Goal: Information Seeking & Learning: Stay updated

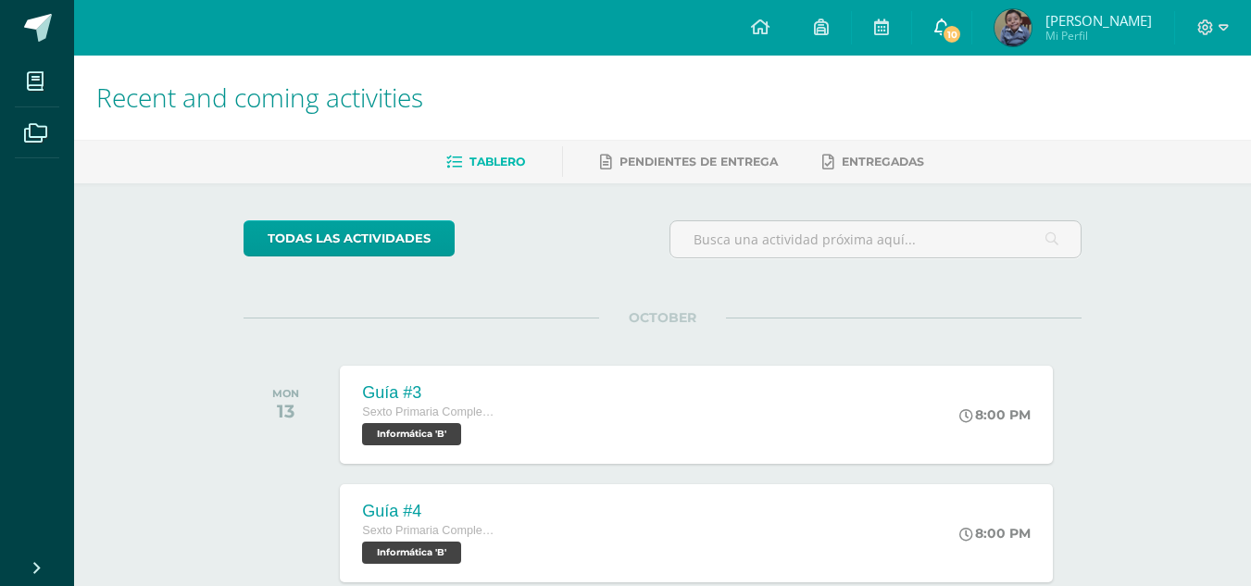
click at [946, 41] on span "10" at bounding box center [952, 34] width 20 height 20
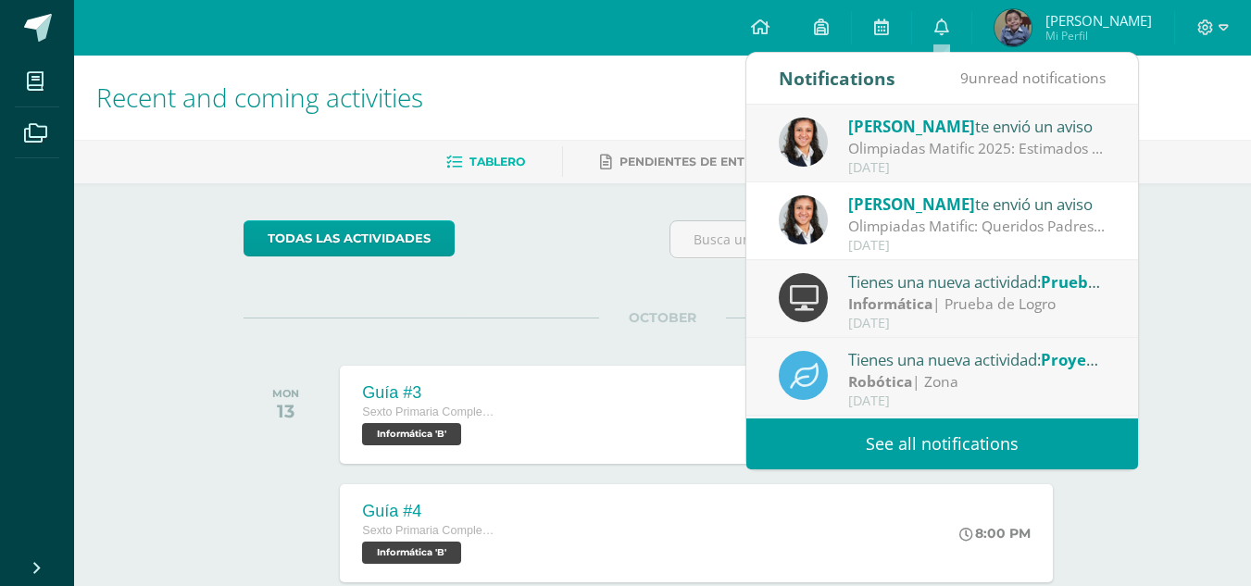
click at [950, 431] on link "See all notifications" at bounding box center [942, 443] width 392 height 51
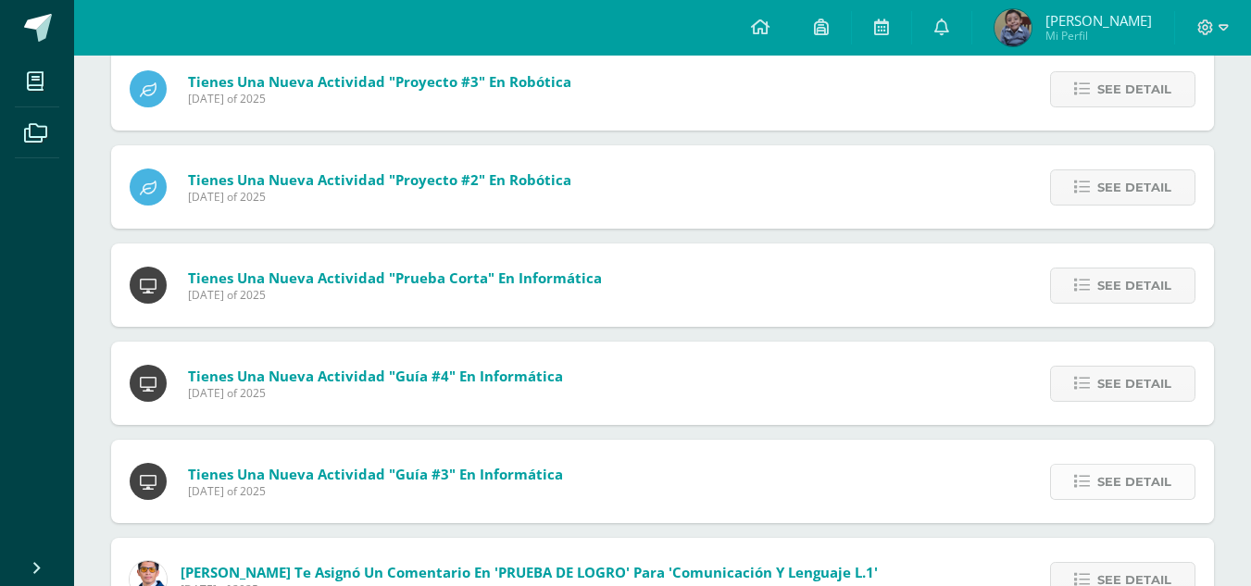
scroll to position [605, 0]
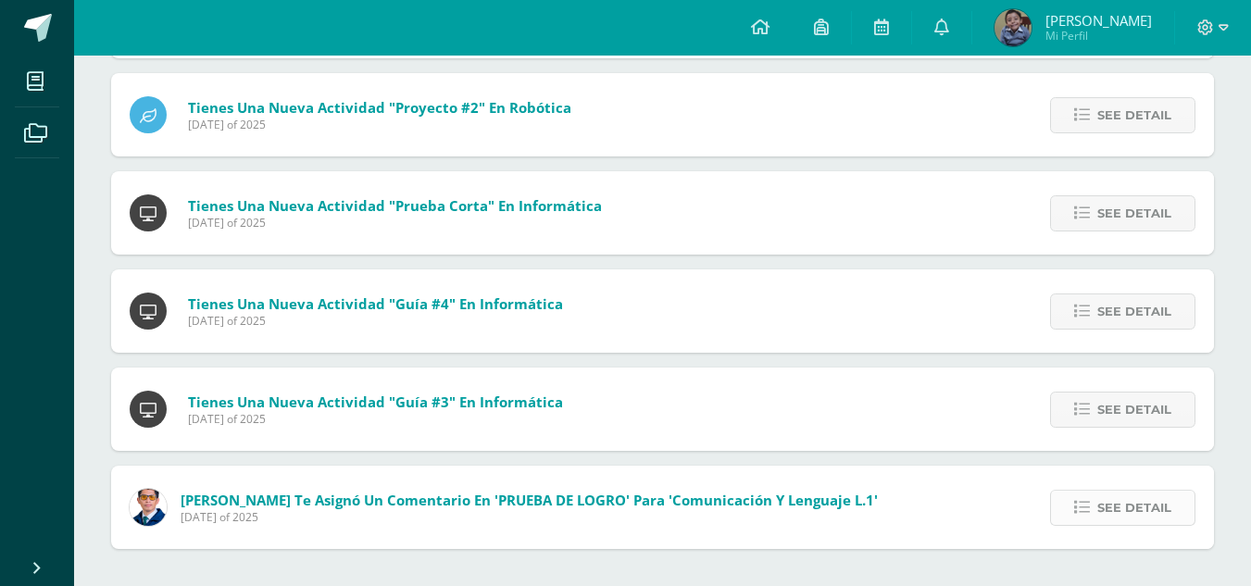
click at [1167, 524] on span "See detail" at bounding box center [1134, 508] width 74 height 34
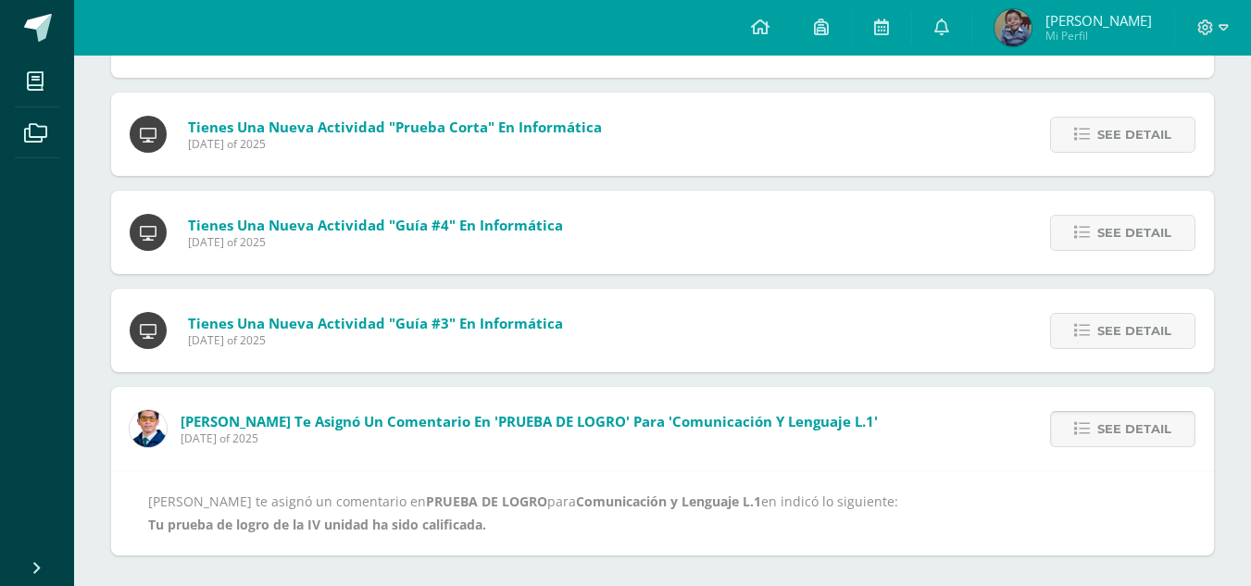
scroll to position [690, 0]
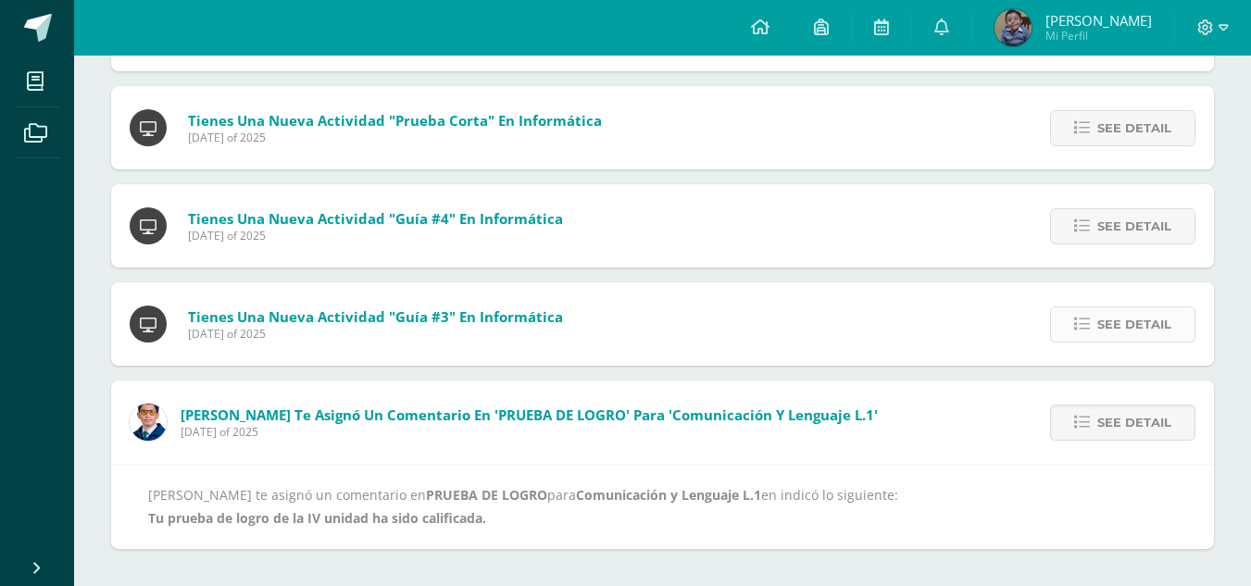
click at [1082, 318] on icon at bounding box center [1082, 325] width 16 height 16
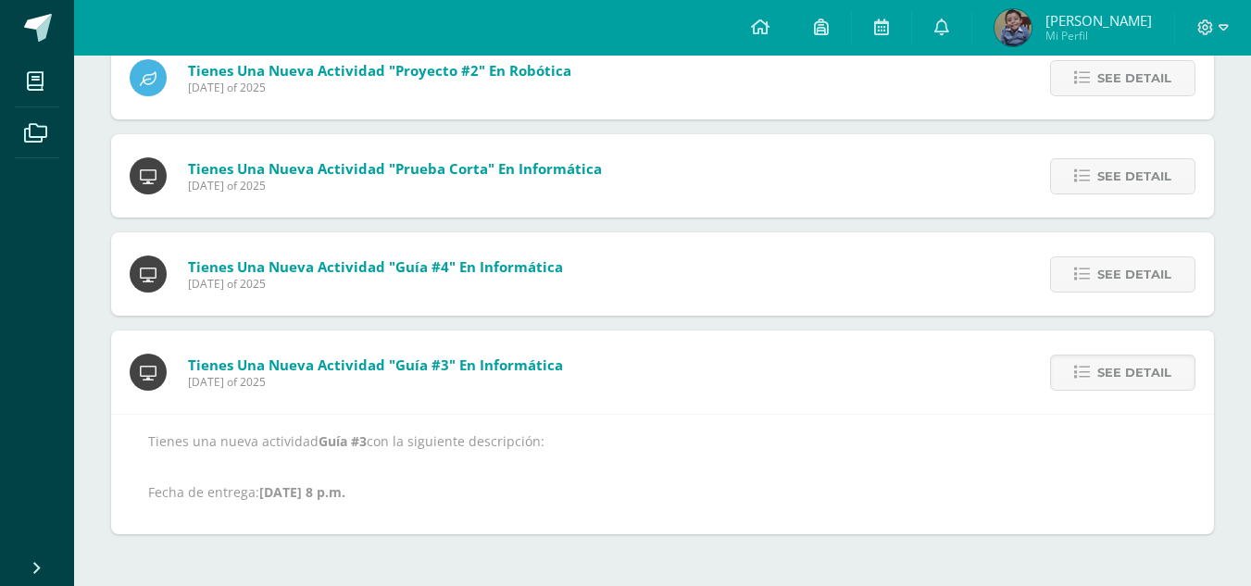
click at [1076, 321] on div "Brenda Pérez te envió un aviso: Olimpiadas Matific 2025 Monday 13 of October of…" at bounding box center [662, 89] width 1103 height 891
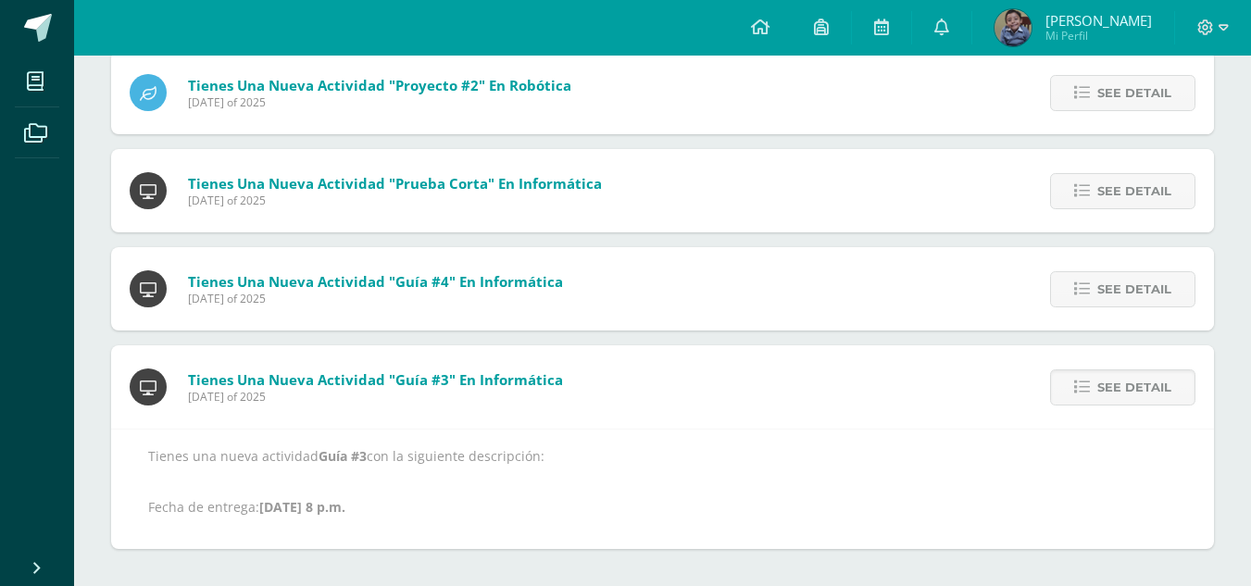
scroll to position [627, 0]
click at [1080, 304] on link "See detail" at bounding box center [1122, 289] width 145 height 36
click at [1080, 293] on icon at bounding box center [1082, 289] width 16 height 16
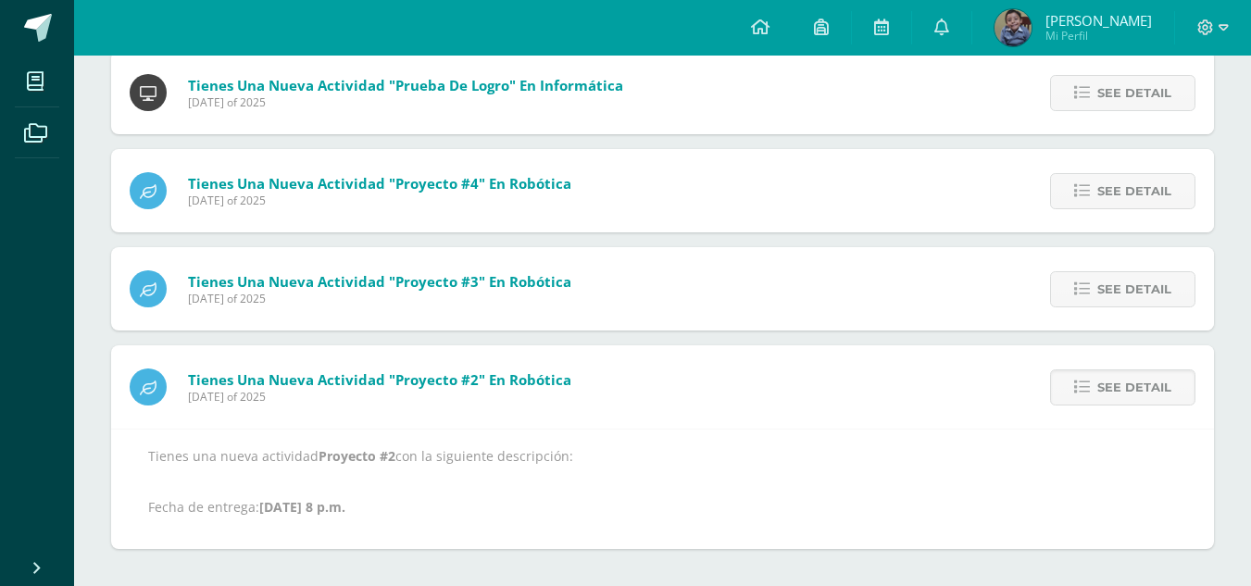
click at [1080, 293] on icon at bounding box center [1082, 289] width 16 height 16
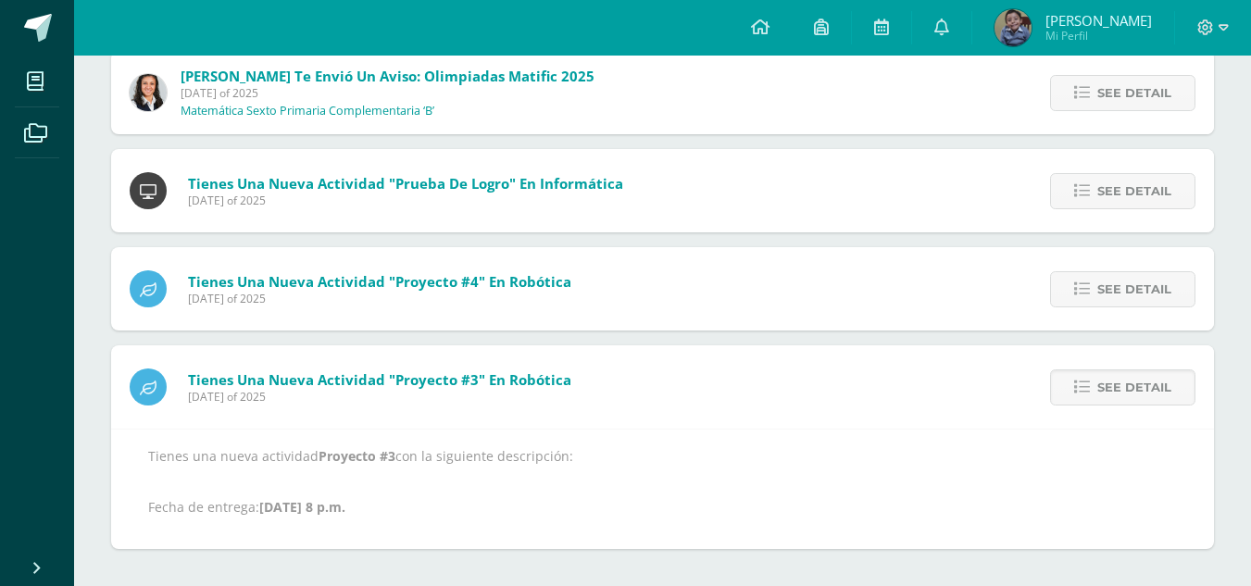
click at [1080, 293] on icon at bounding box center [1082, 289] width 16 height 16
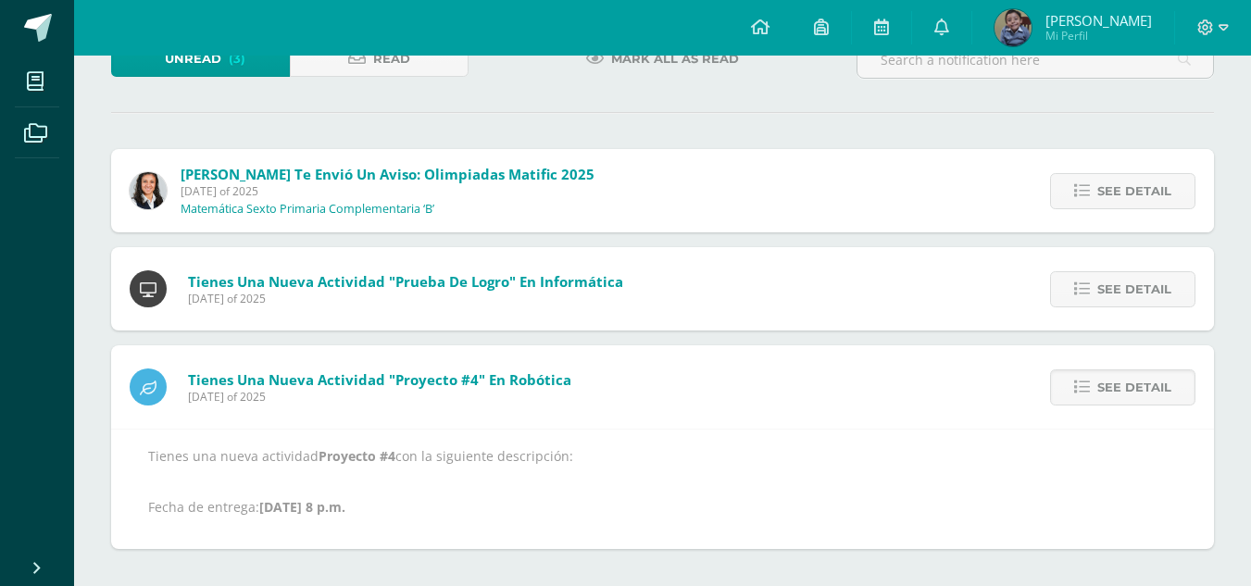
click at [1080, 293] on icon at bounding box center [1082, 289] width 16 height 16
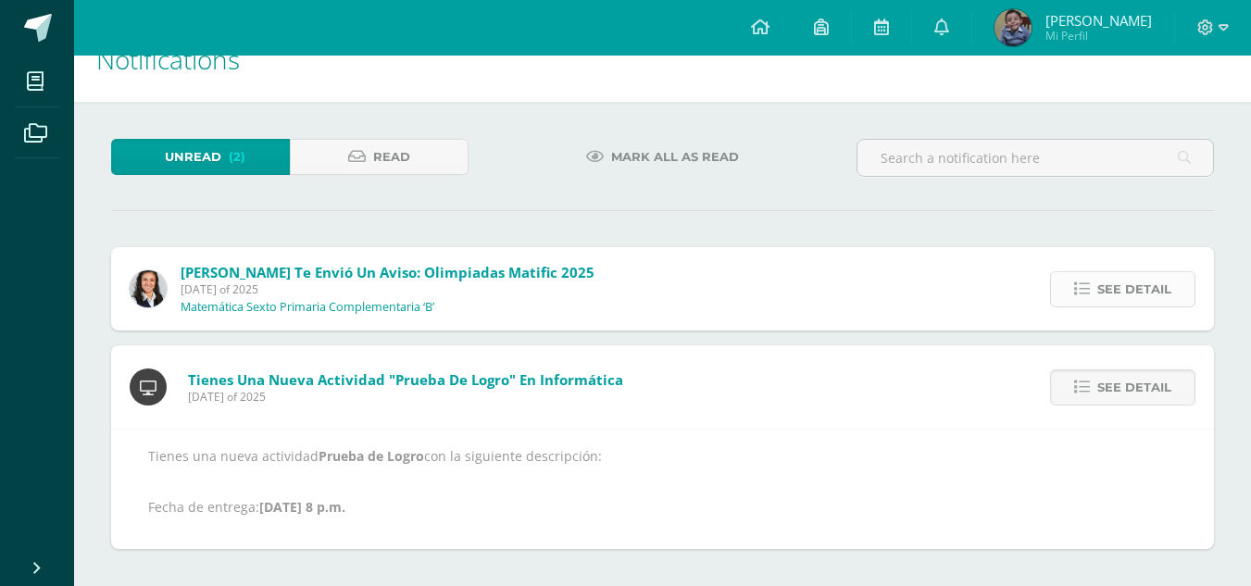
click at [1081, 283] on icon at bounding box center [1082, 289] width 16 height 16
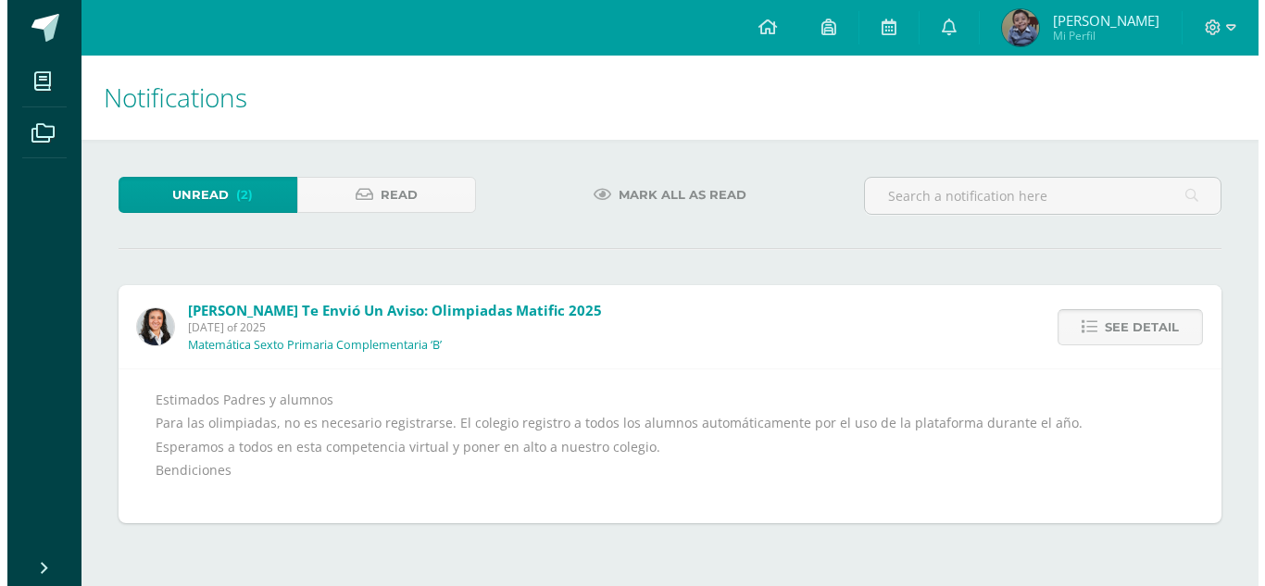
scroll to position [0, 0]
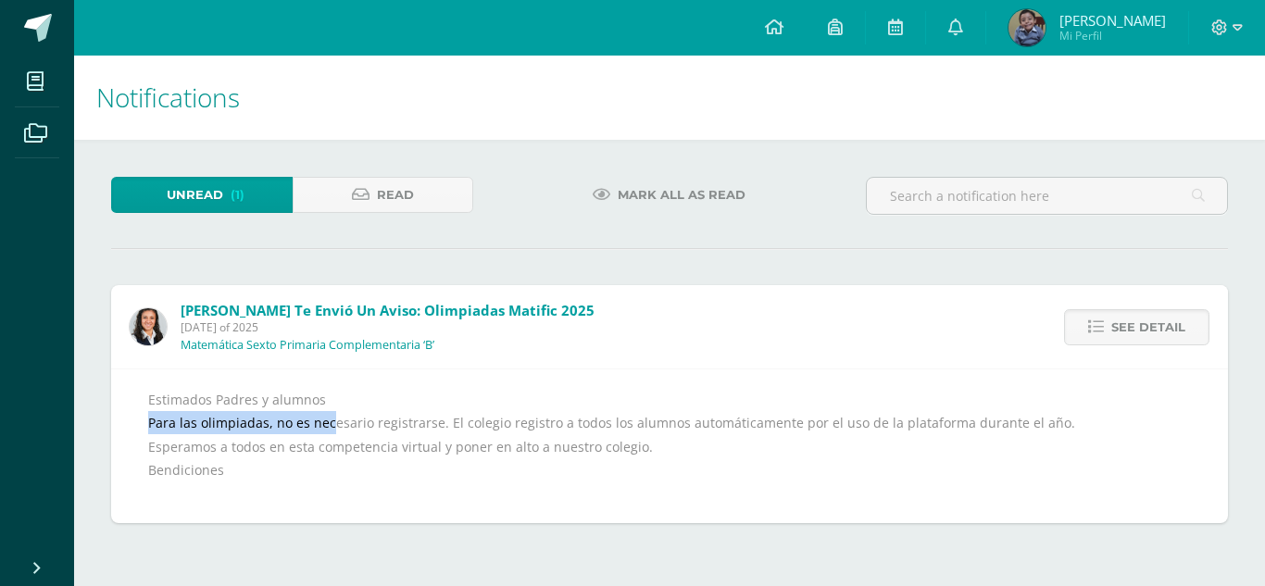
drag, startPoint x: 151, startPoint y: 426, endPoint x: 401, endPoint y: 431, distance: 250.0
click at [348, 431] on div "Estimados Padres y alumnos Para las olimpiadas, no es necesario registrarse. El…" at bounding box center [669, 446] width 1042 height 117
click at [852, 515] on div "Estimados Padres y alumnos Para las olimpiadas, no es necesario registrarse. El…" at bounding box center [669, 445] width 1117 height 155
